Goal: Transaction & Acquisition: Purchase product/service

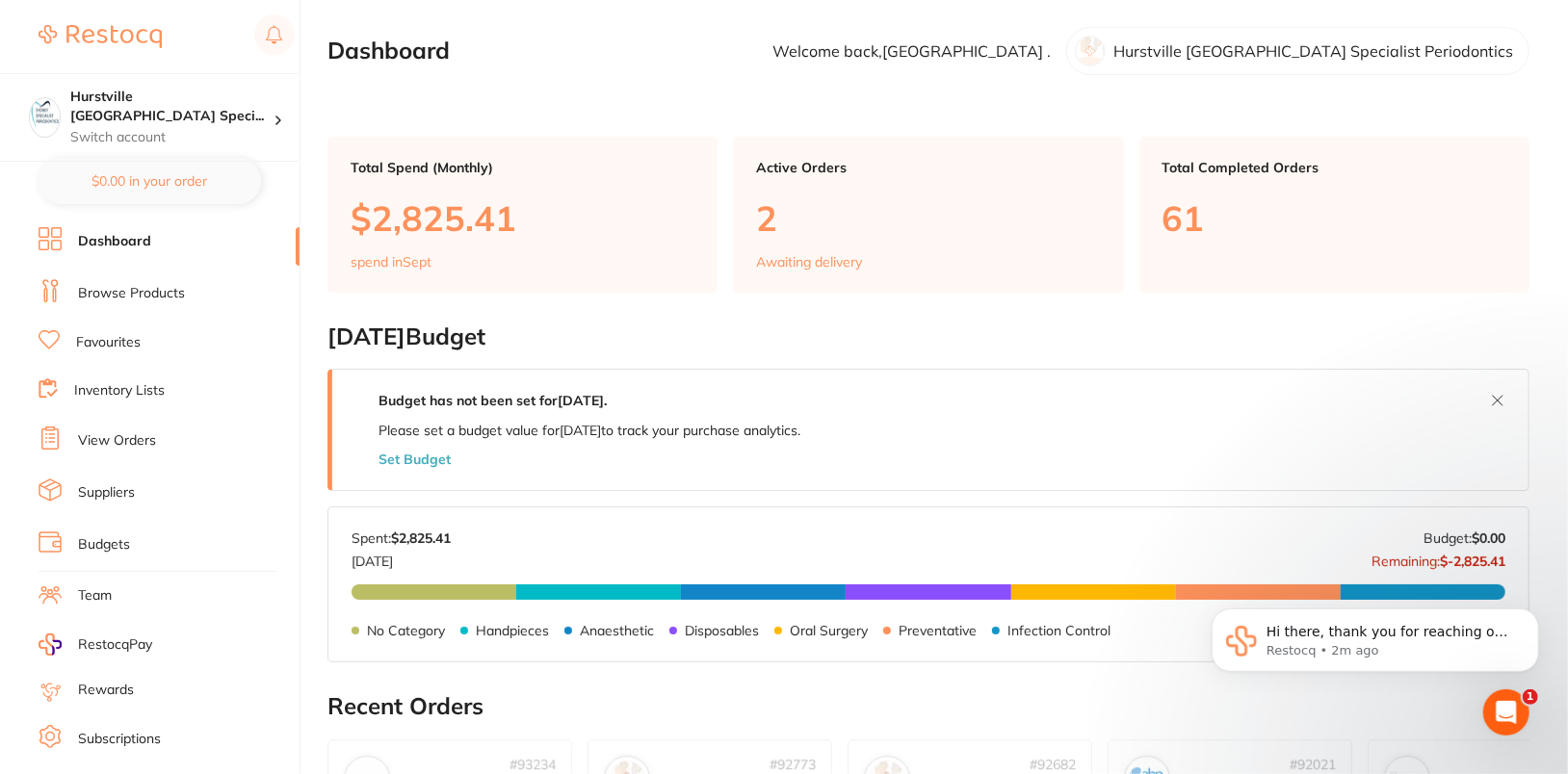
click at [136, 304] on li "Browse Products" at bounding box center [168, 294] width 261 height 29
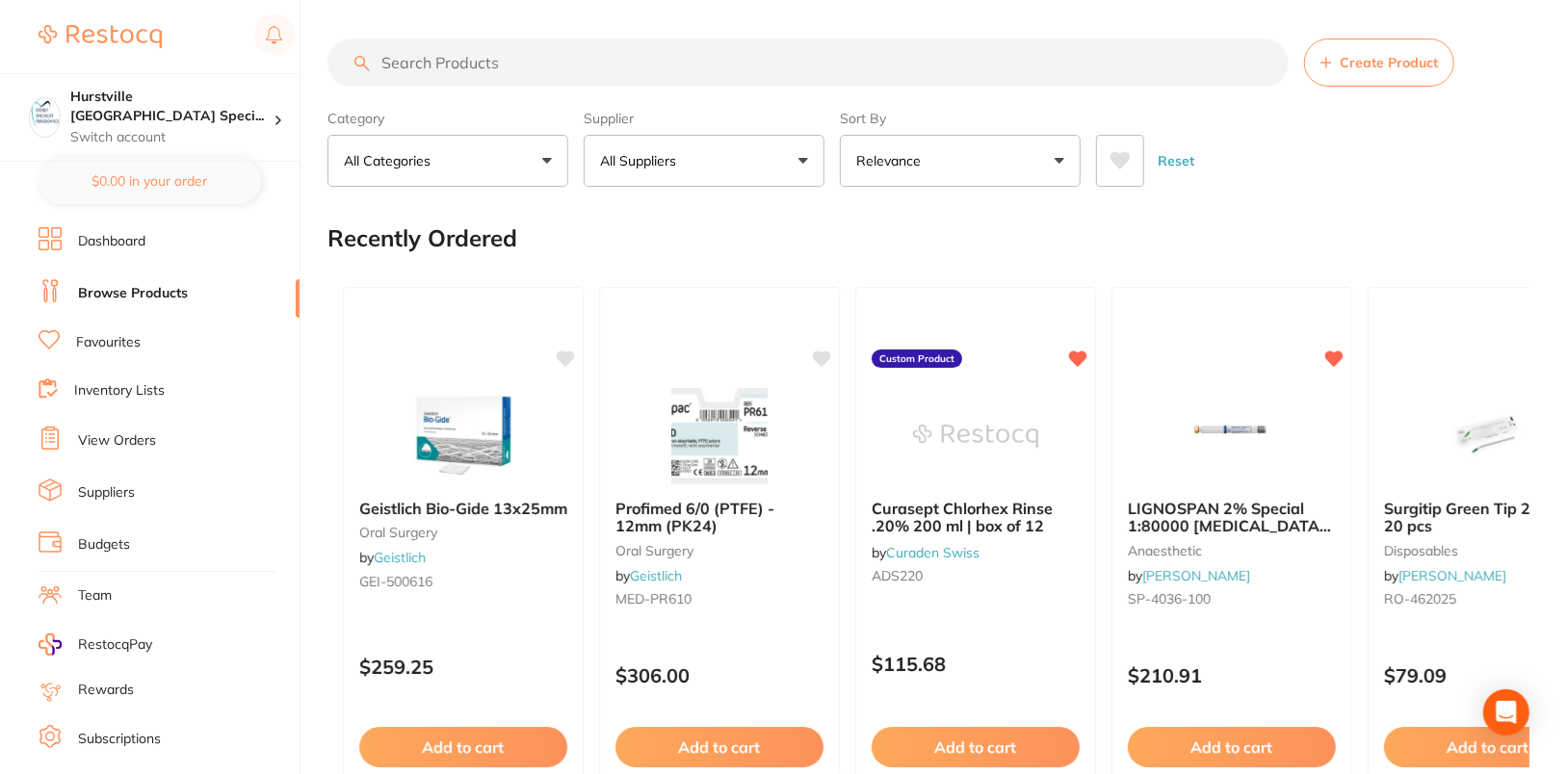
click at [1305, 91] on section "Create Product Category All Categories All Categories 3D Printing anaesthetic a…" at bounding box center [928, 112] width 1202 height 148
click at [1350, 69] on span "Create Product" at bounding box center [1388, 62] width 99 height 16
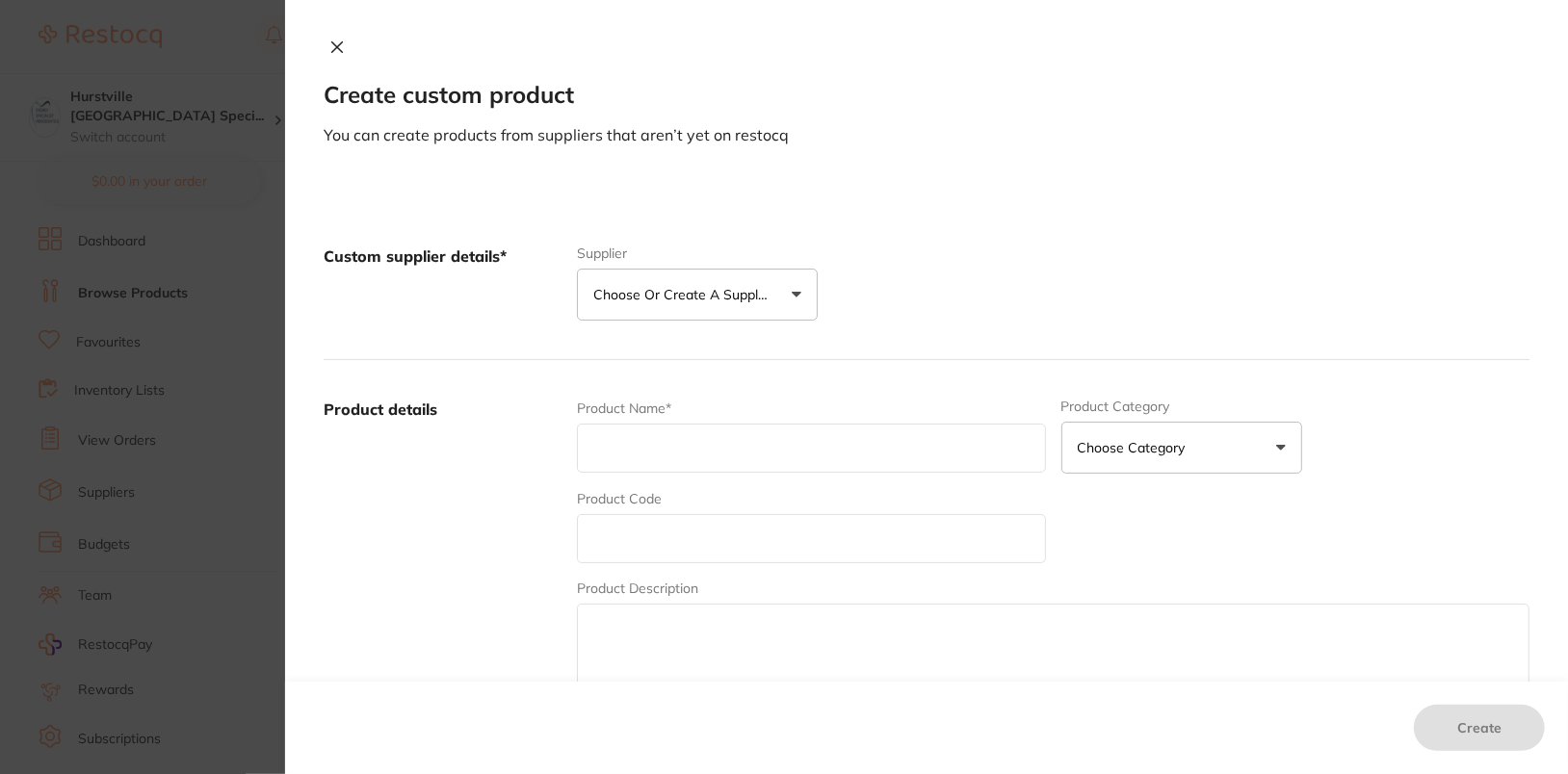
click at [735, 273] on button "Choose or create a supplier" at bounding box center [697, 294] width 241 height 52
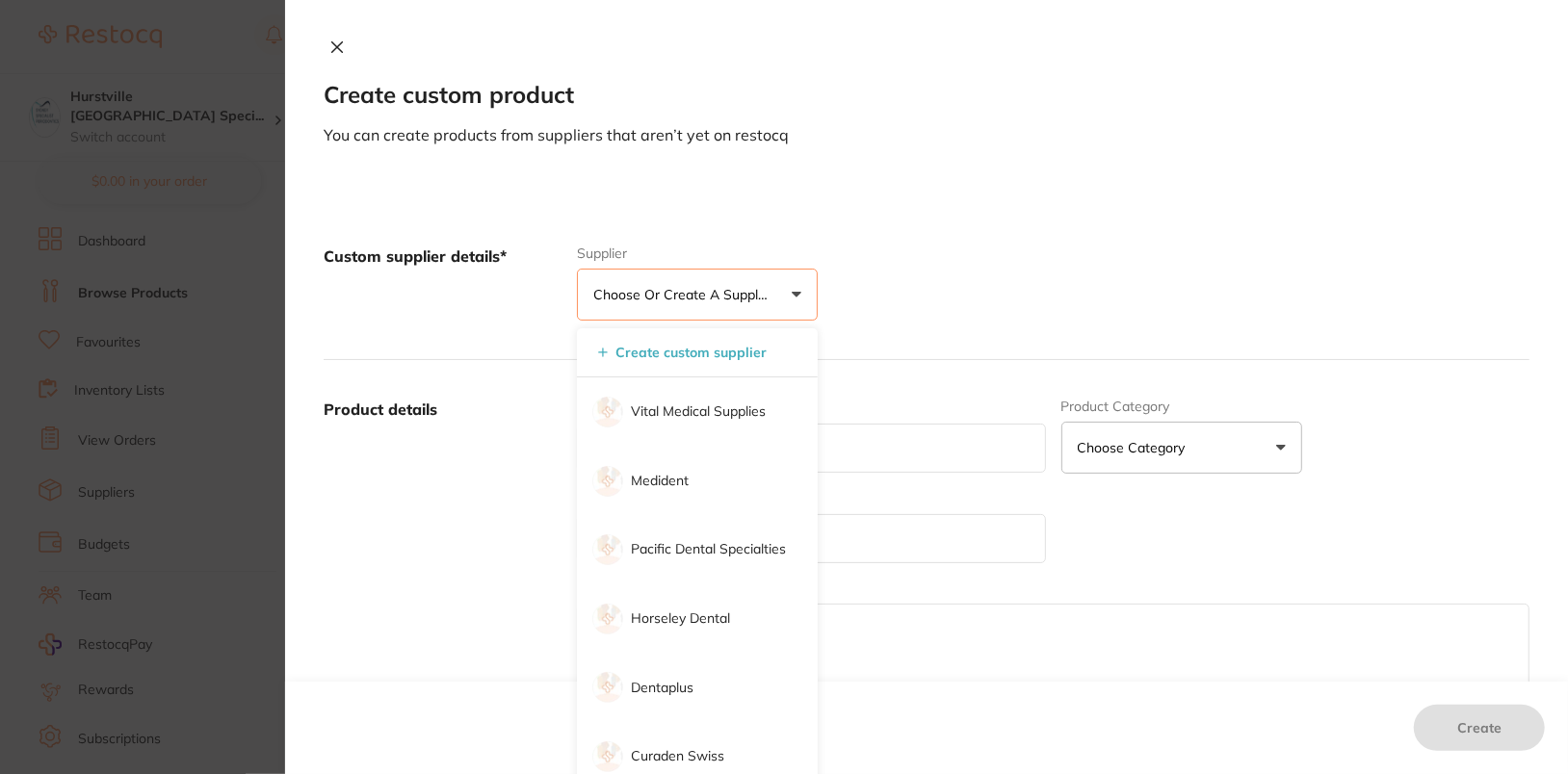
click at [1011, 273] on div "Custom supplier details* Supplier Choose or create a supplier Create custom sup…" at bounding box center [927, 283] width 1206 height 153
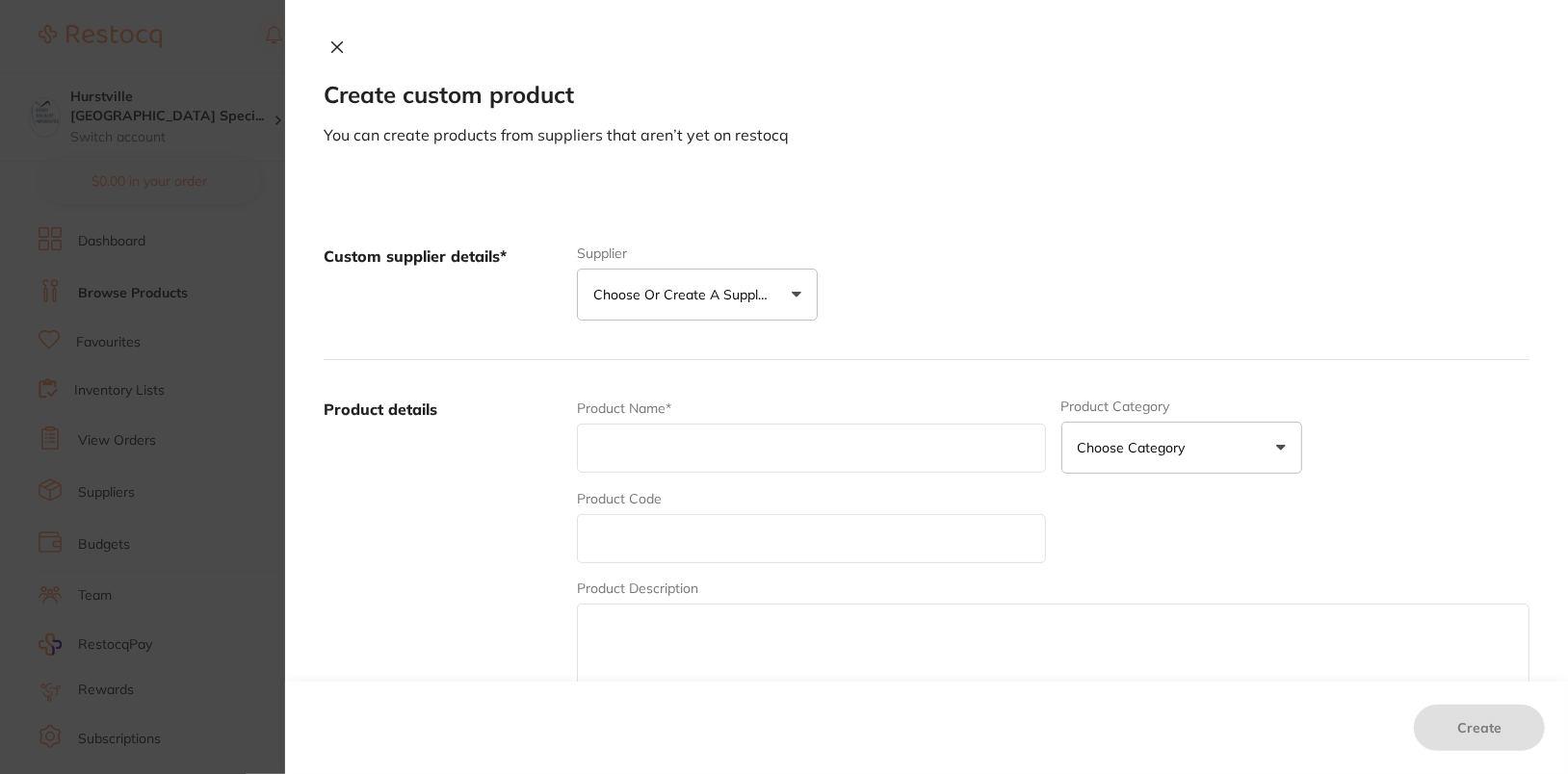
click at [337, 47] on icon at bounding box center [337, 47] width 16 height 16
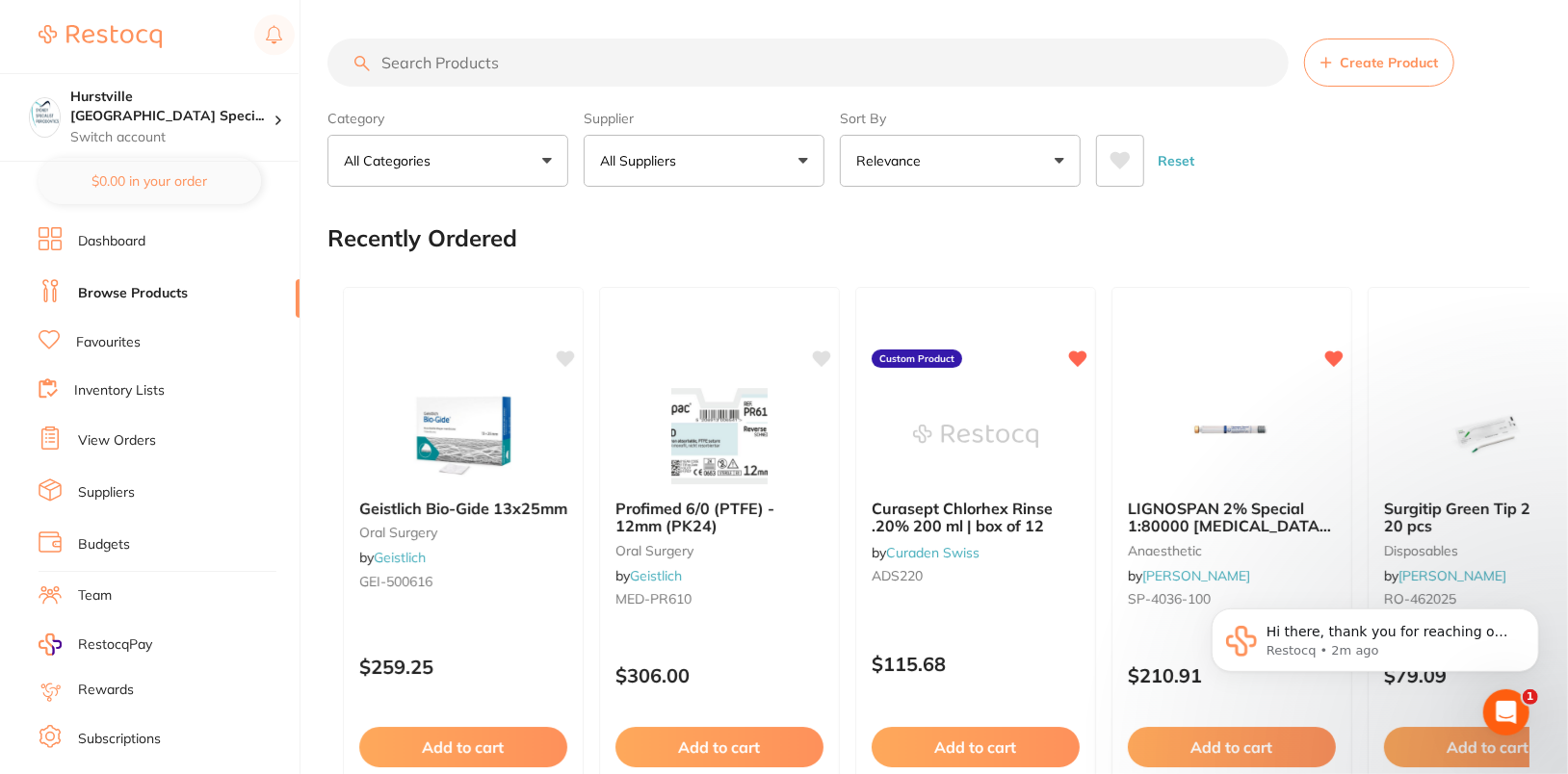
click at [130, 322] on ul "Dashboard Browse Products Favourites Inventory Lists View Orders Suppliers Budg…" at bounding box center [168, 559] width 261 height 665
click at [127, 288] on link "Browse Products" at bounding box center [133, 294] width 109 height 20
click at [758, 156] on button "All Suppliers" at bounding box center [704, 160] width 241 height 52
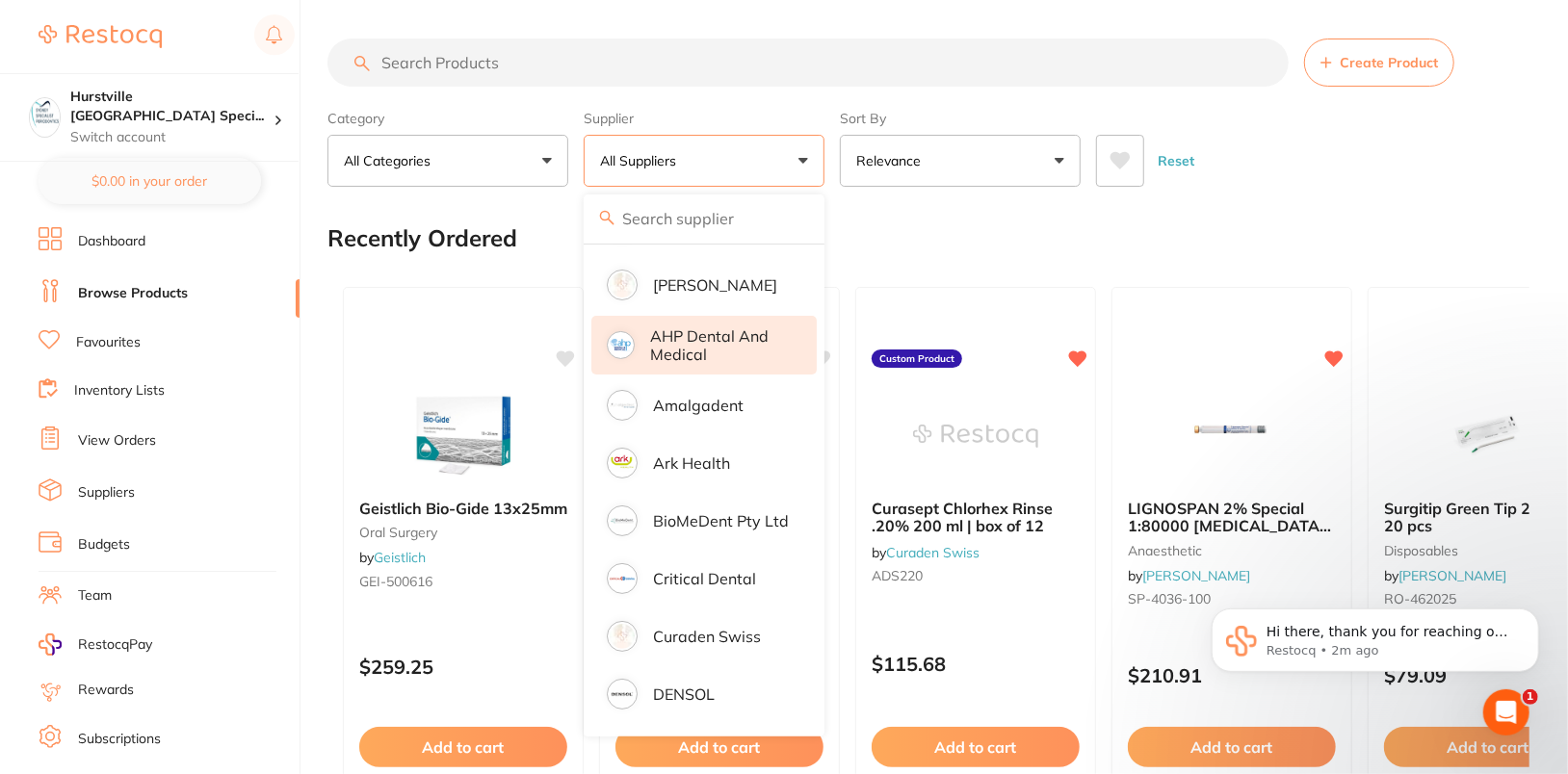
scroll to position [161, 0]
click at [703, 527] on li "BioMeDent Pty Ltd" at bounding box center [704, 517] width 226 height 54
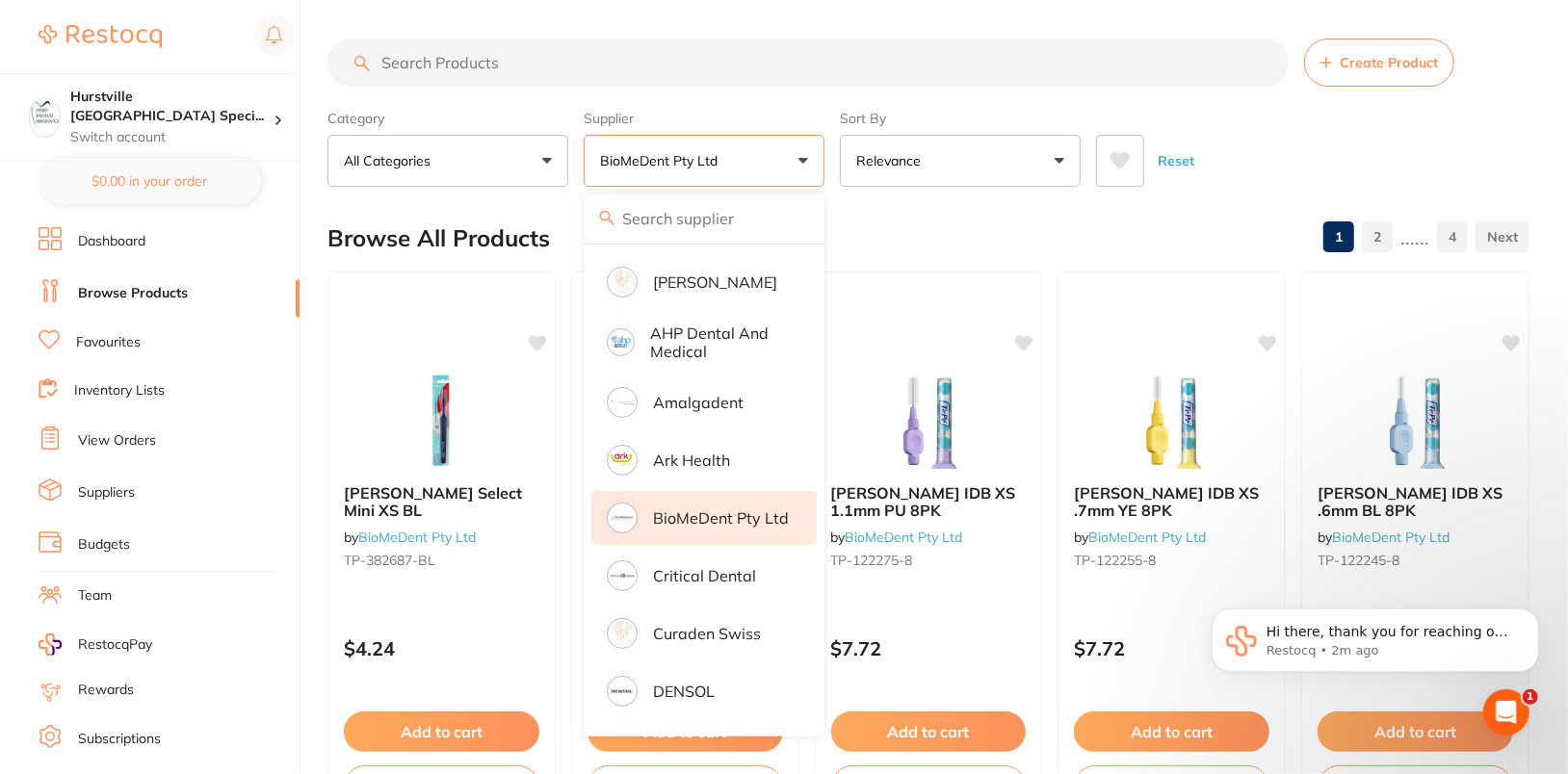
click at [1398, 141] on div "Reset" at bounding box center [1305, 152] width 418 height 67
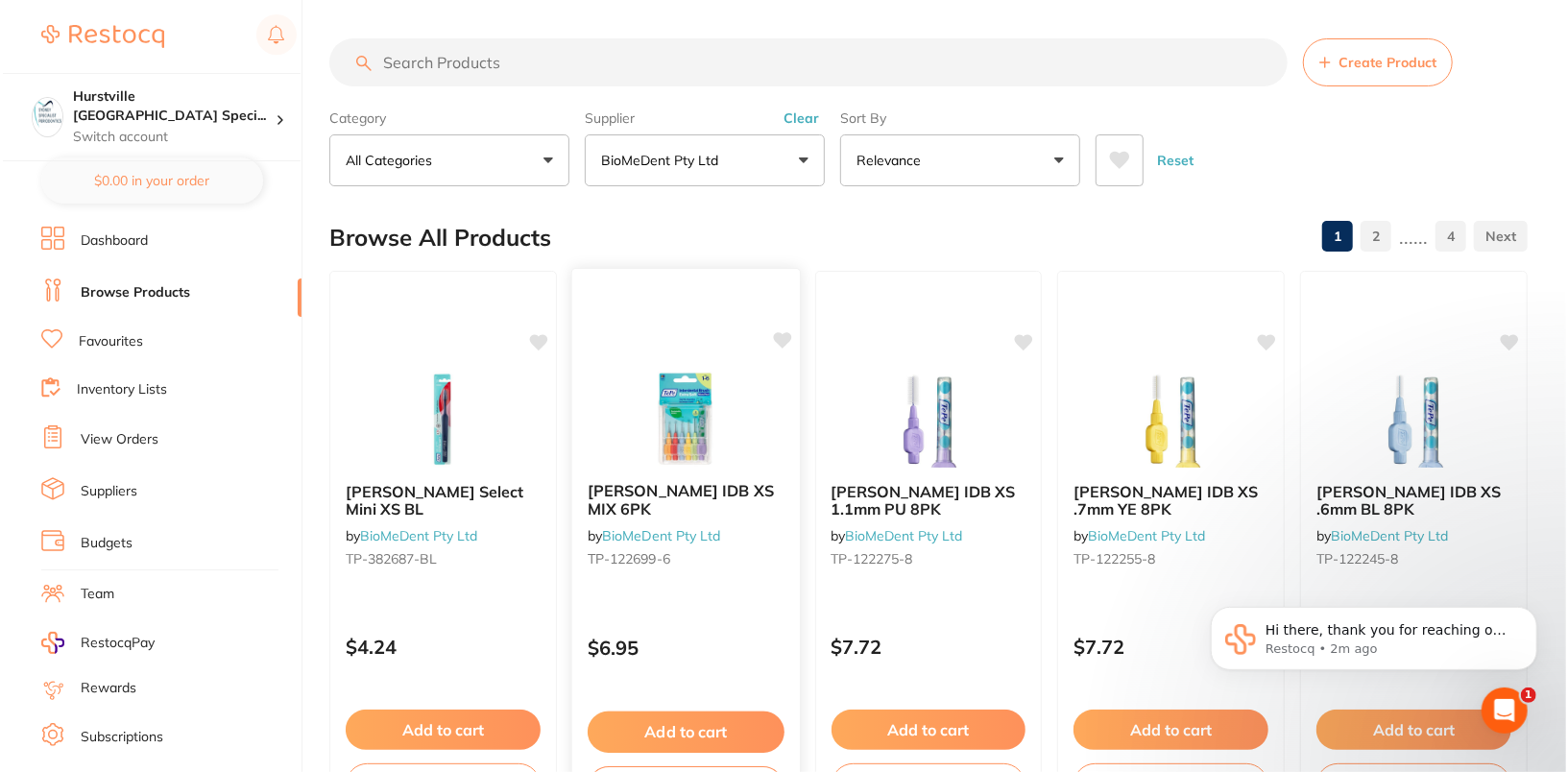
scroll to position [0, 0]
click at [720, 39] on input "search" at bounding box center [805, 61] width 959 height 48
paste input "MJK-SB004-10"
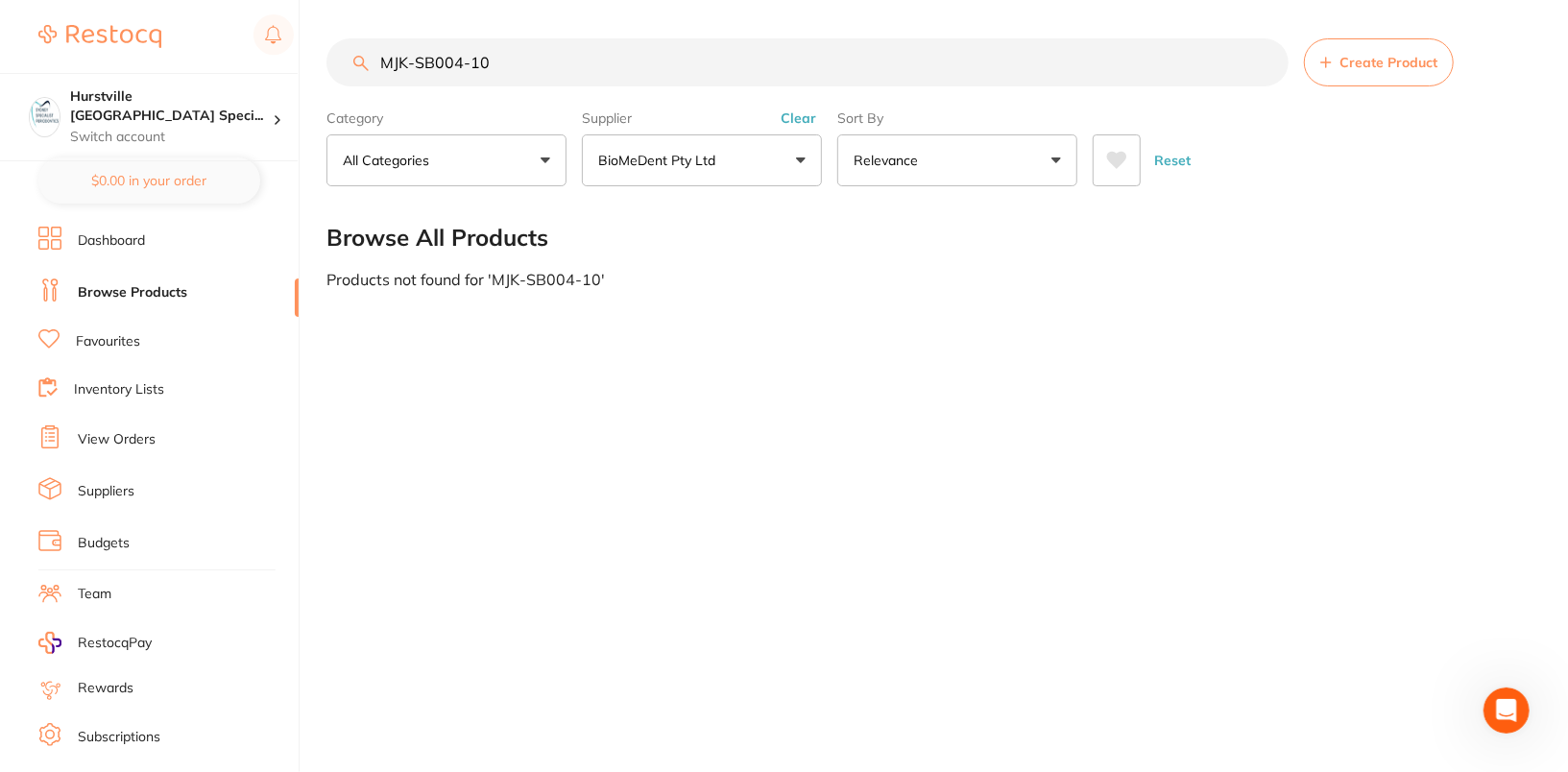
click at [751, 63] on input "MJK-SB004-10" at bounding box center [807, 61] width 963 height 48
type input "MJK"
